Goal: Check status: Check status

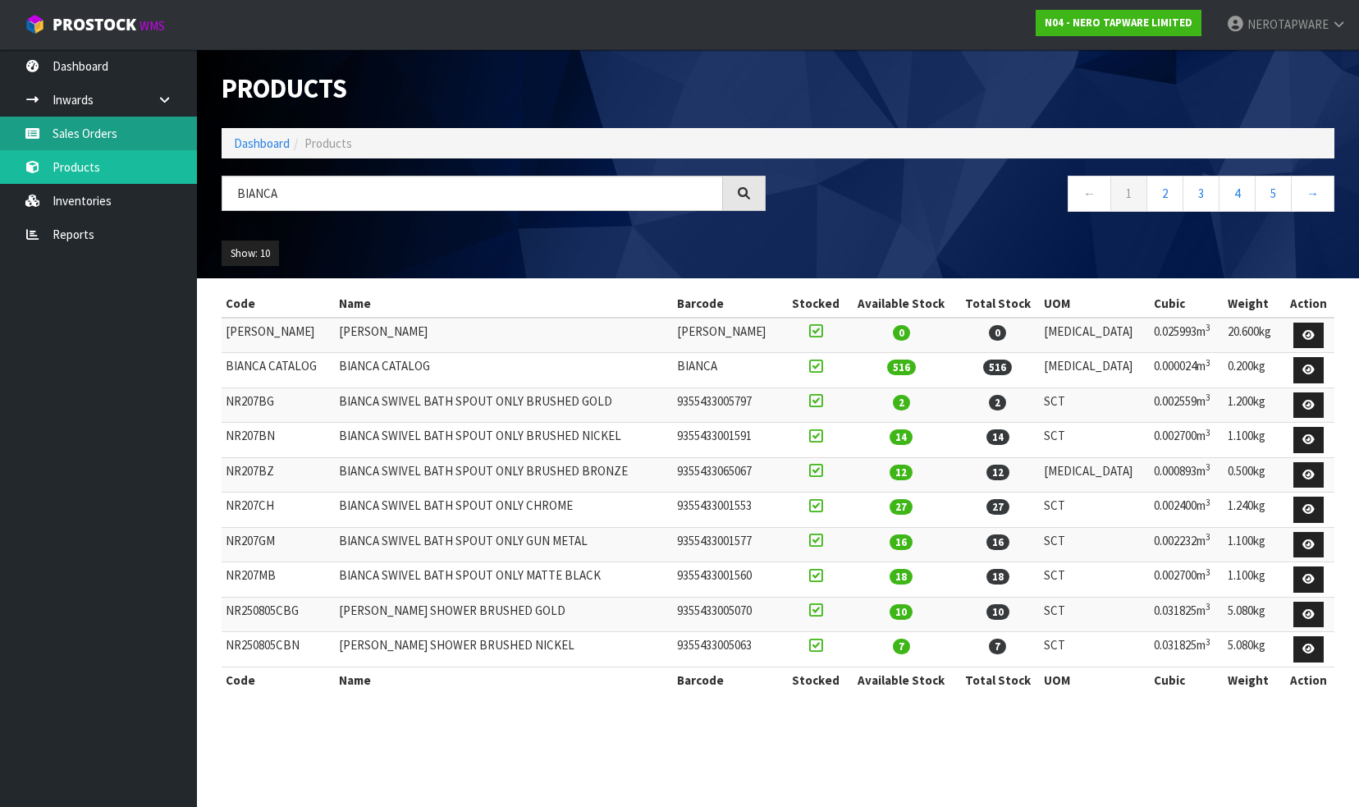
click at [103, 131] on link "Sales Orders" at bounding box center [98, 134] width 197 height 34
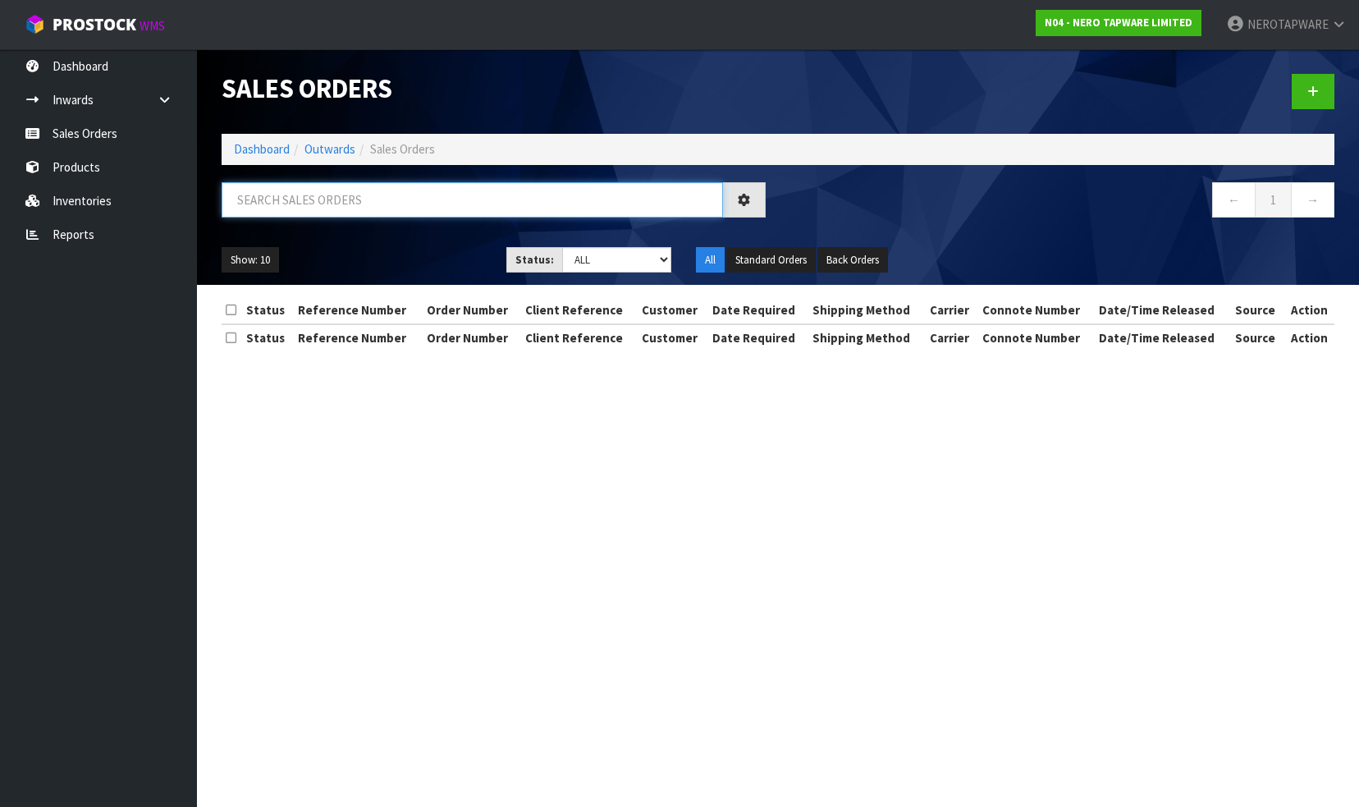
click at [379, 199] on input "text" at bounding box center [472, 199] width 501 height 35
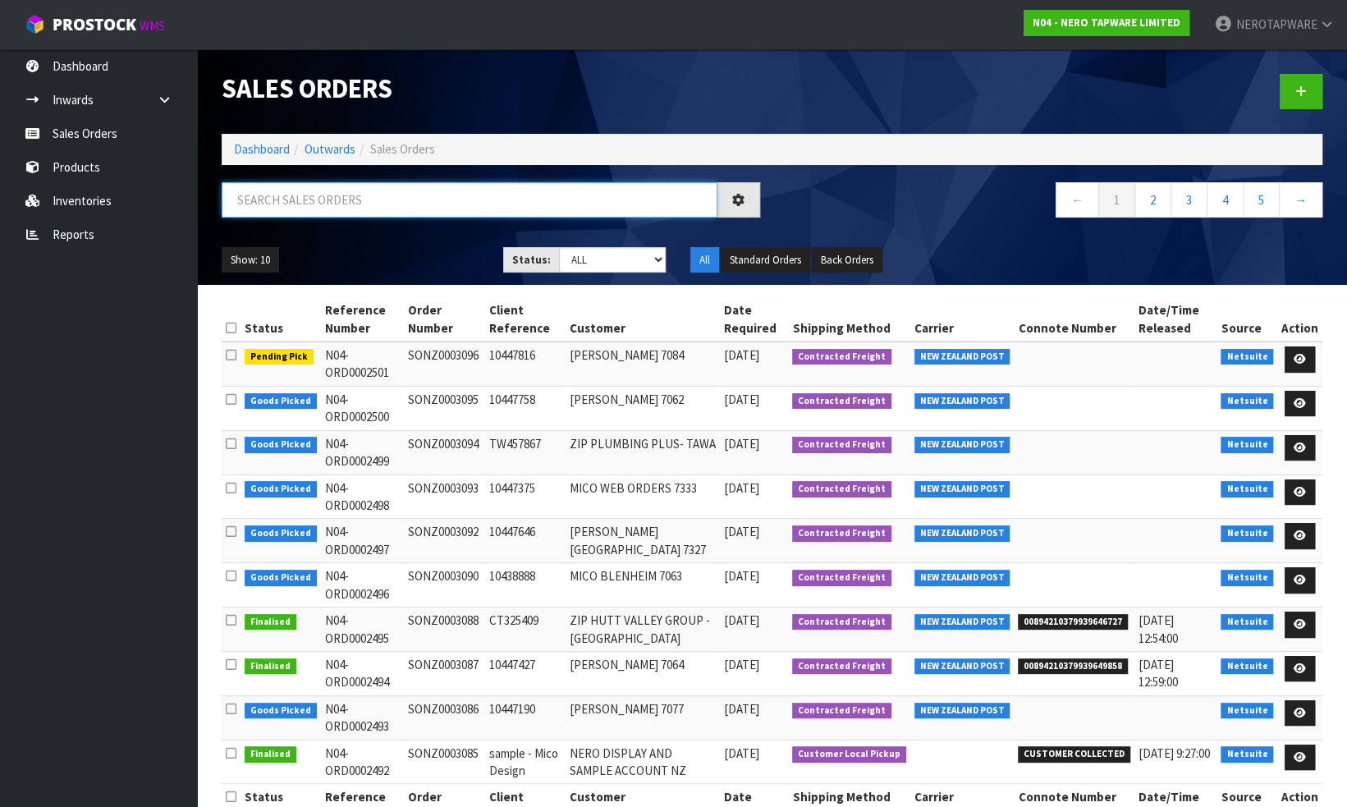
paste input "SONZ0003014"
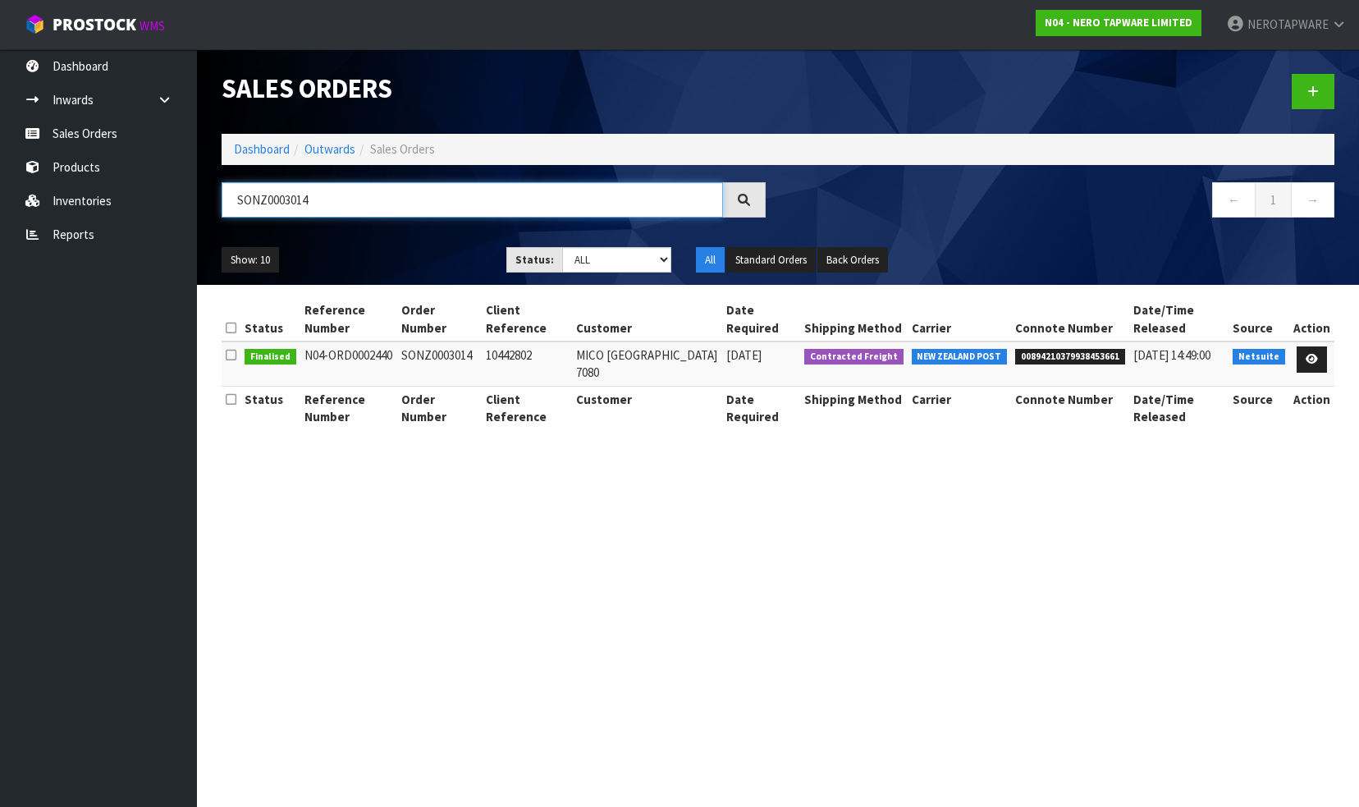
type input "SONZ0003014"
click at [1062, 359] on span "00894210379938453661" at bounding box center [1070, 357] width 110 height 16
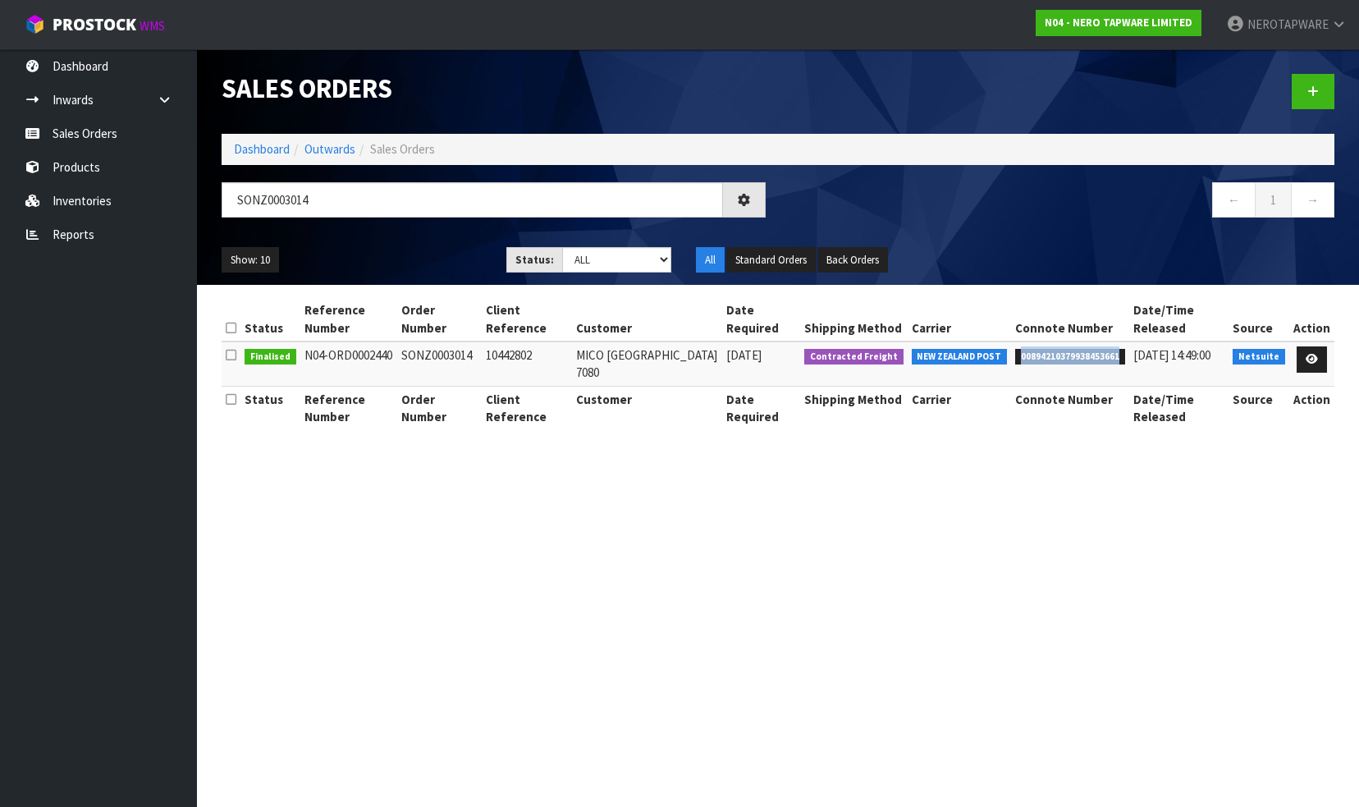
click at [1062, 359] on span "00894210379938453661" at bounding box center [1070, 357] width 110 height 16
copy span "00894210379938453661"
click at [89, 239] on link "Reports" at bounding box center [98, 234] width 197 height 34
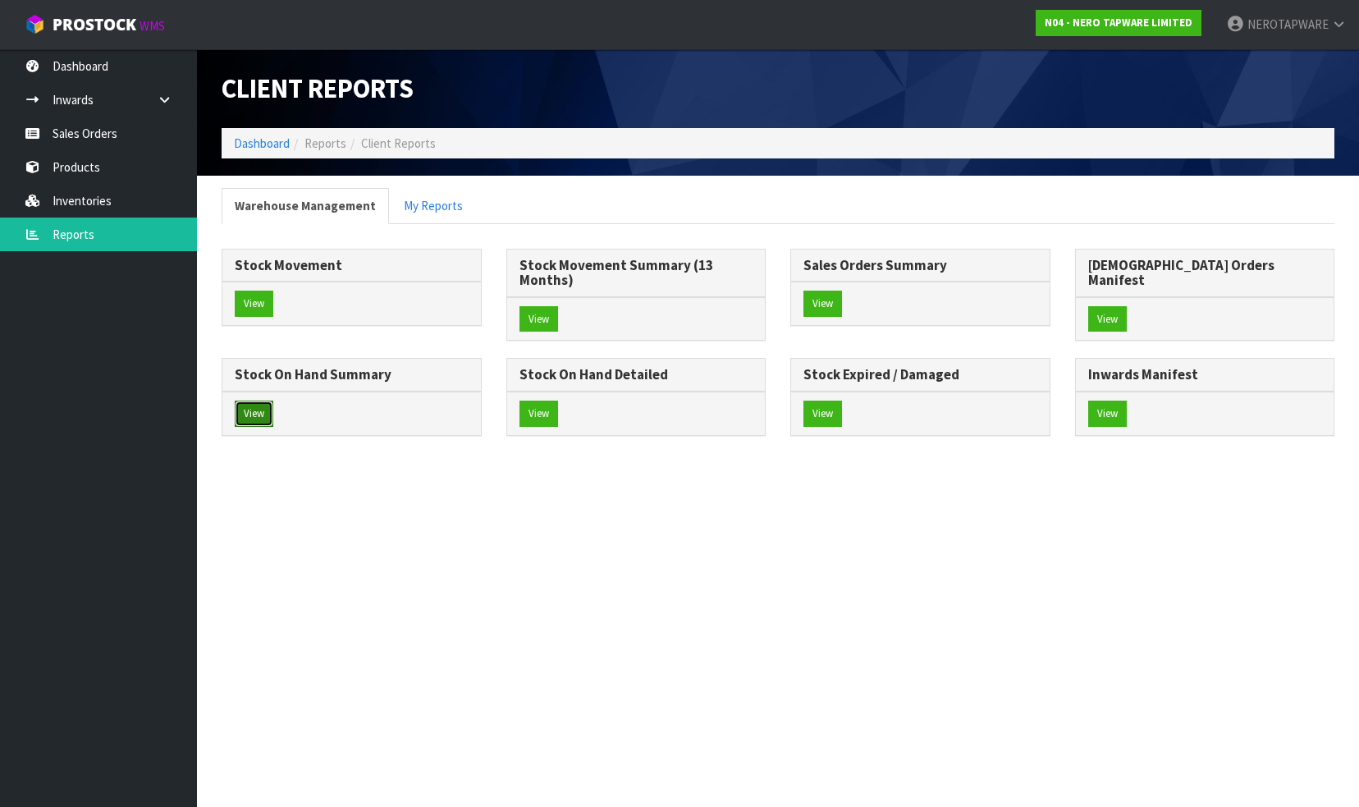
click at [273, 400] on button "View" at bounding box center [254, 413] width 39 height 26
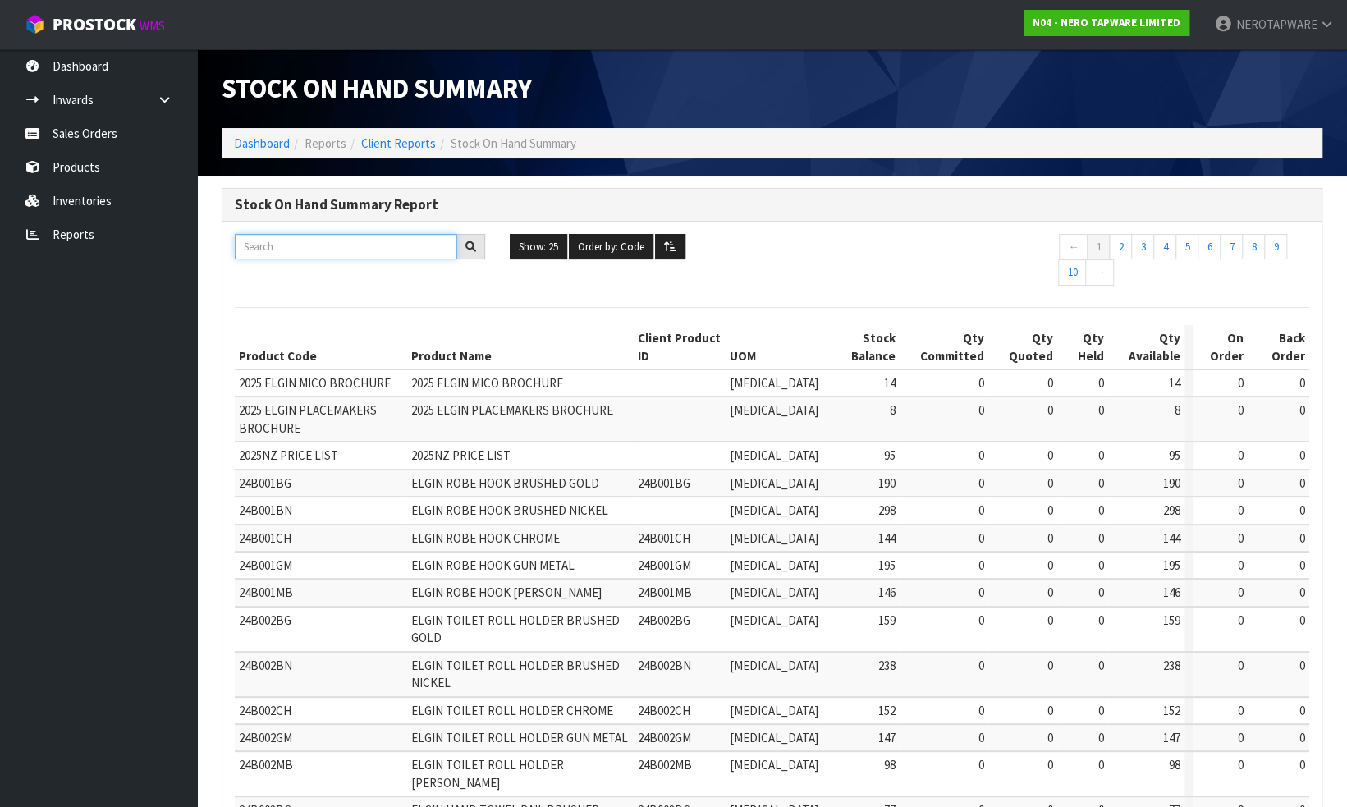
click at [315, 245] on input "text" at bounding box center [346, 246] width 222 height 25
paste input "NR503100CH"
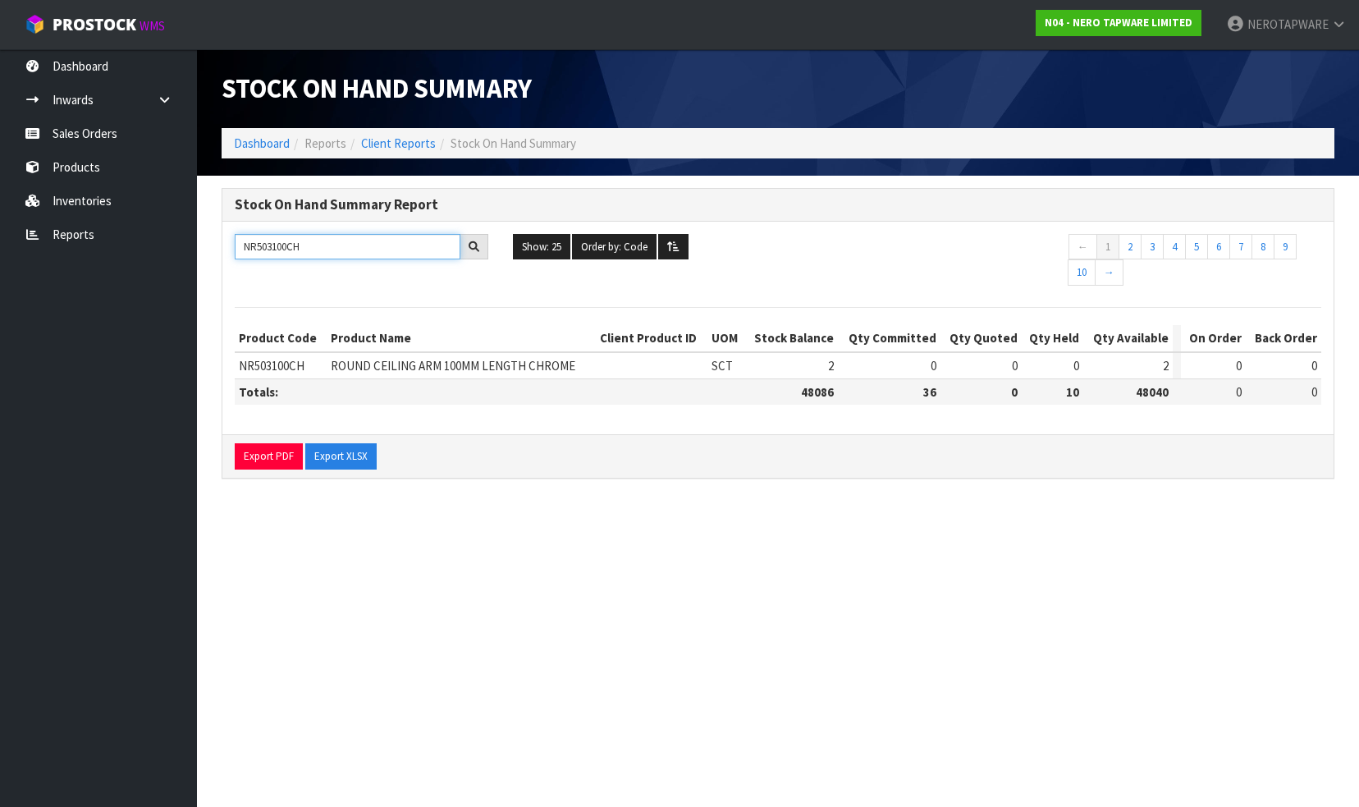
type input "NR503100CH"
